Goal: Task Accomplishment & Management: Manage account settings

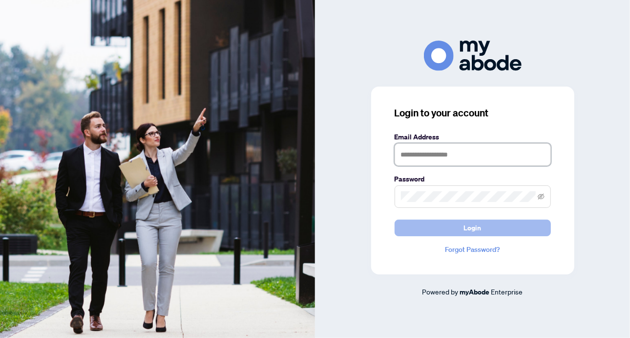
type input "**********"
click at [462, 229] on button "Login" at bounding box center [473, 227] width 156 height 17
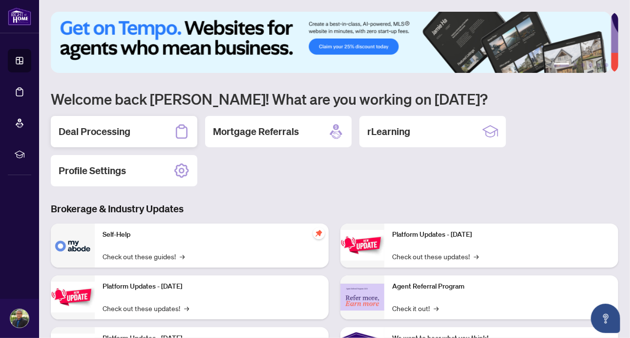
click at [73, 129] on h2 "Deal Processing" at bounding box center [95, 132] width 72 height 14
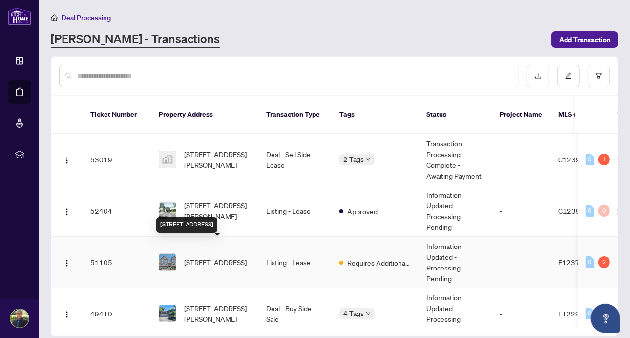
click at [206, 257] on span "[STREET_ADDRESS]" at bounding box center [215, 262] width 63 height 11
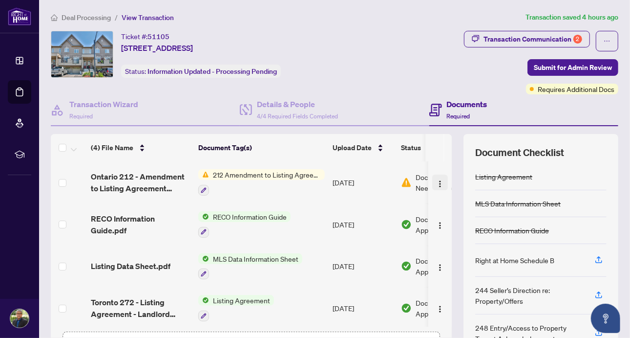
click at [436, 180] on img "button" at bounding box center [440, 184] width 8 height 8
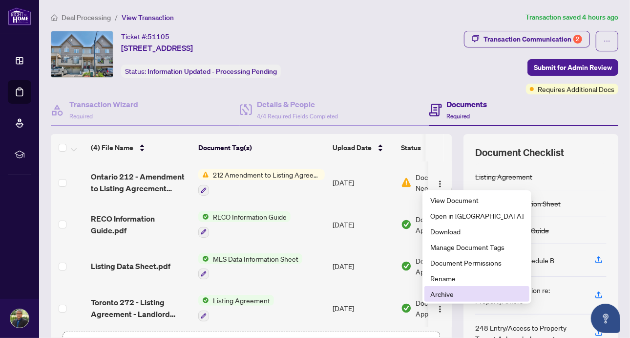
click at [435, 292] on span "Archive" at bounding box center [476, 293] width 93 height 11
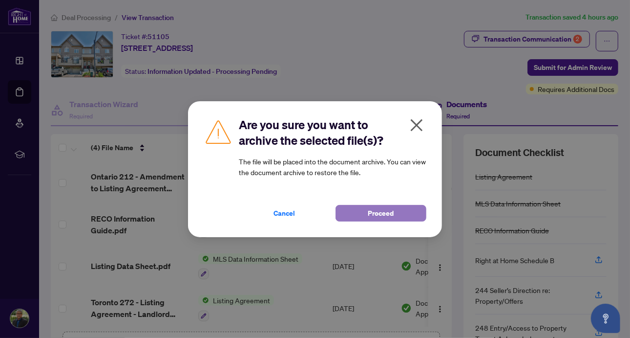
click at [391, 214] on span "Proceed" at bounding box center [381, 213] width 26 height 16
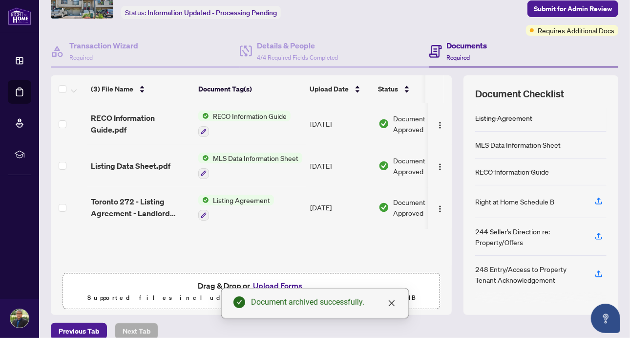
scroll to position [69, 0]
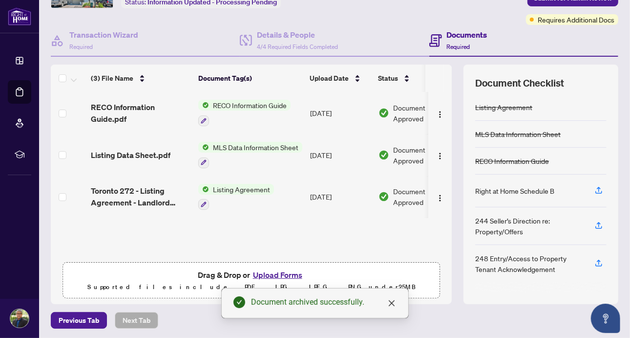
click at [270, 276] on button "Upload Forms" at bounding box center [277, 274] width 55 height 13
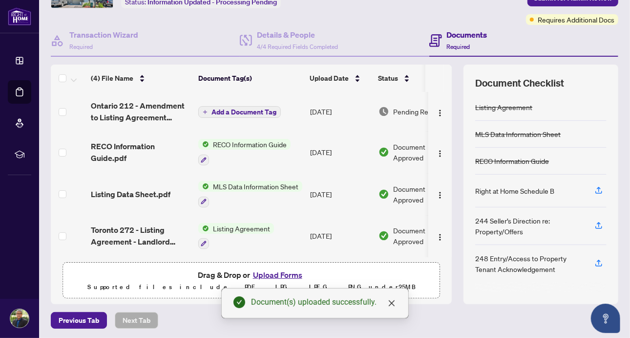
click at [397, 305] on div "Document(s) uploaded successfully." at bounding box center [315, 303] width 188 height 30
click at [235, 109] on span "Add a Document Tag" at bounding box center [244, 111] width 65 height 7
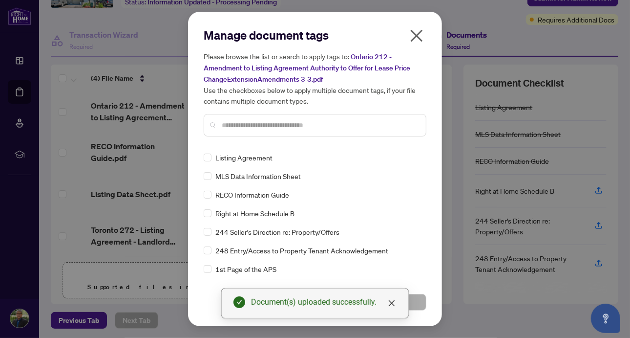
click at [234, 121] on input "text" at bounding box center [320, 125] width 196 height 11
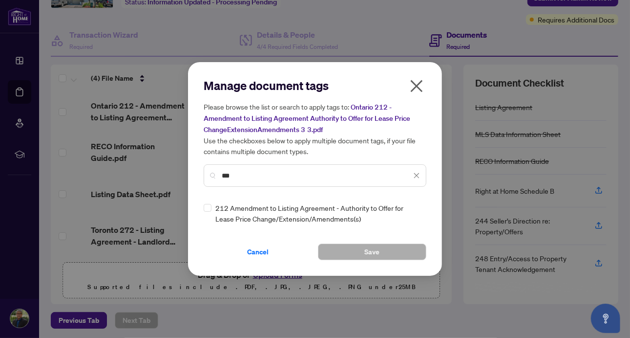
type input "***"
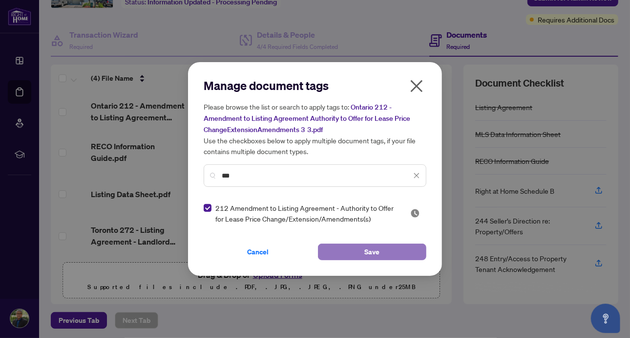
click at [383, 253] on button "Save" at bounding box center [372, 251] width 108 height 17
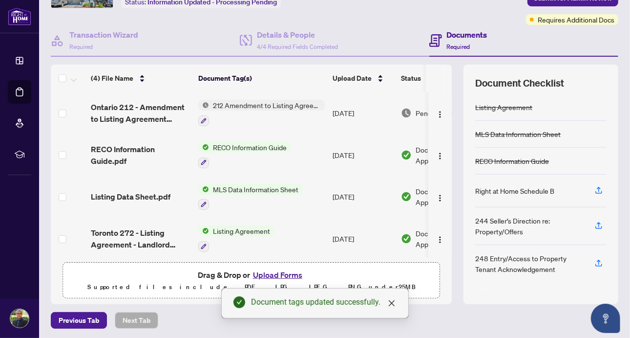
click at [352, 108] on td "[DATE]" at bounding box center [363, 113] width 68 height 42
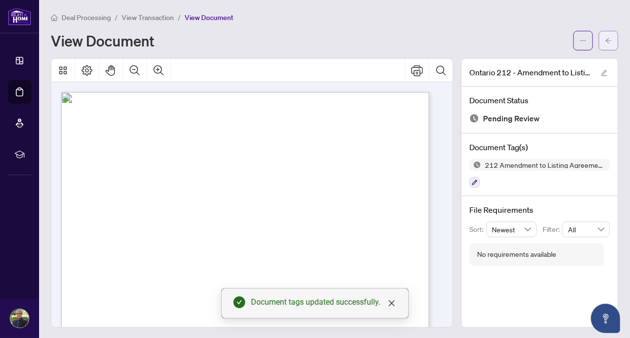
click at [605, 39] on button "button" at bounding box center [609, 41] width 20 height 20
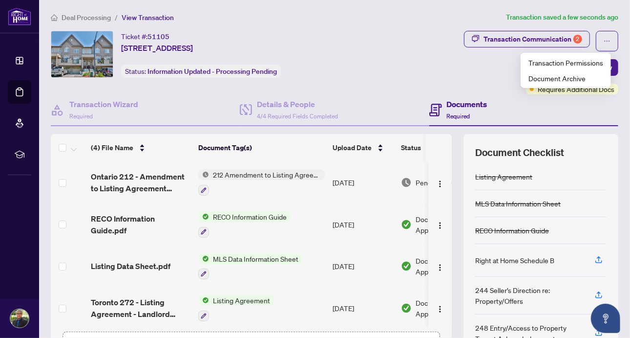
click at [492, 68] on div "Transaction Communication 2 Submit for Admin Review Requires Additional Docs" at bounding box center [497, 63] width 244 height 64
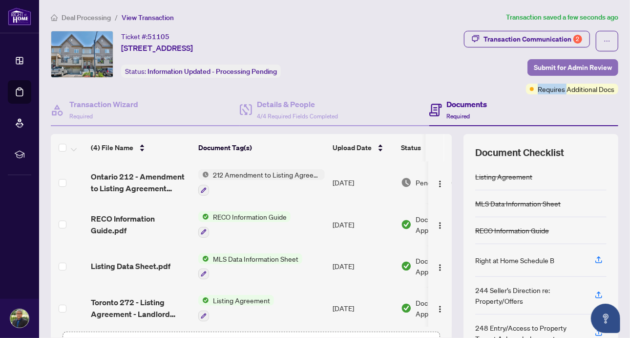
click at [569, 67] on span "Submit for Admin Review" at bounding box center [573, 68] width 78 height 16
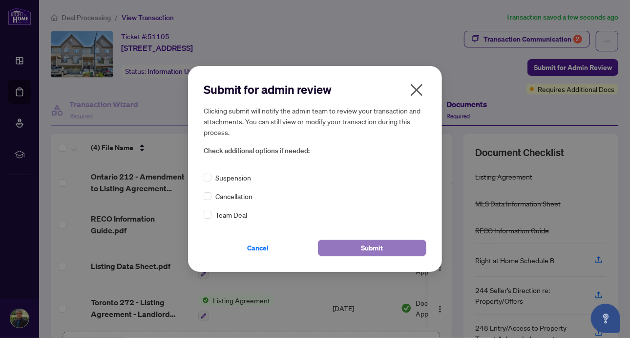
click at [379, 249] on span "Submit" at bounding box center [373, 248] width 22 height 16
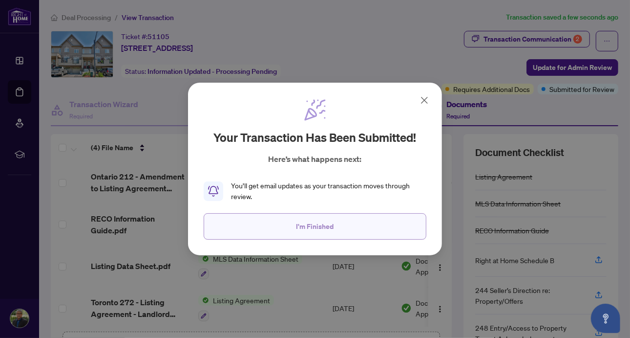
click at [347, 226] on button "I'm Finished" at bounding box center [315, 226] width 223 height 26
